Goal: Use online tool/utility: Utilize a website feature to perform a specific function

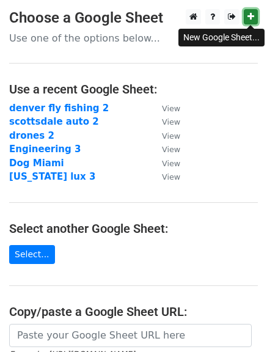
click at [252, 15] on icon at bounding box center [251, 16] width 7 height 9
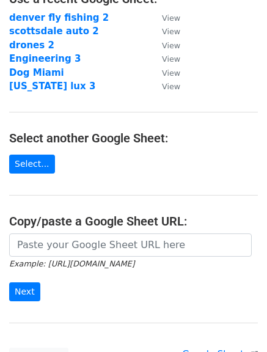
scroll to position [157, 0]
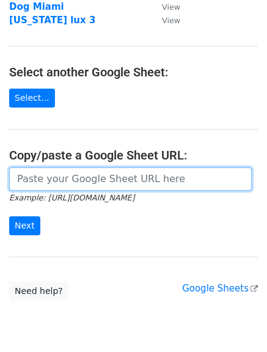
click at [144, 180] on input "url" at bounding box center [130, 179] width 243 height 23
paste input "https://docs.google.com/spreadsheets/d/1r9hQvSdoFpBk-xByxuNKGMQtk4z0ugnBv1n_WJD…"
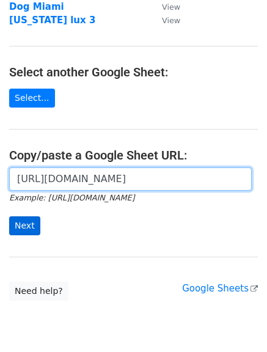
type input "https://docs.google.com/spreadsheets/d/1r9hQvSdoFpBk-xByxuNKGMQtk4z0ugnBv1n_WJD…"
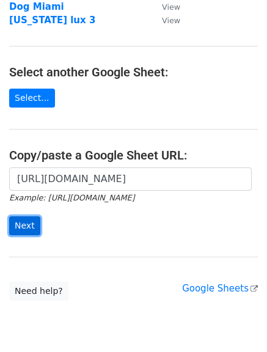
click at [20, 225] on input "Next" at bounding box center [24, 226] width 31 height 19
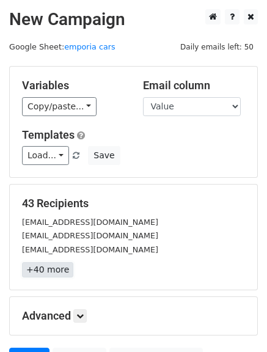
click at [35, 270] on link "+40 more" at bounding box center [47, 269] width 51 height 15
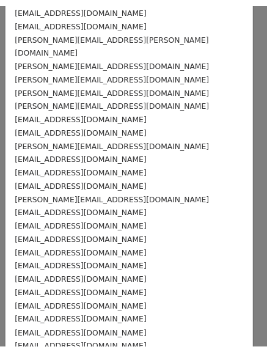
scroll to position [351, 0]
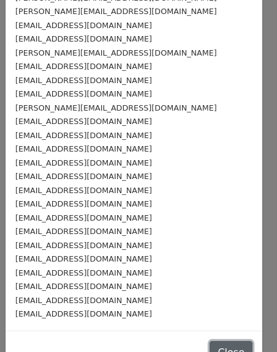
click at [212, 341] on button "Close" at bounding box center [230, 352] width 43 height 23
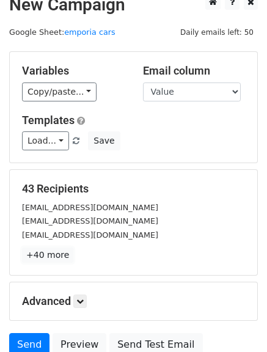
scroll to position [14, 0]
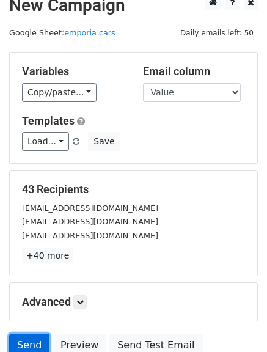
click at [35, 338] on link "Send" at bounding box center [29, 345] width 40 height 23
